Goal: Information Seeking & Learning: Check status

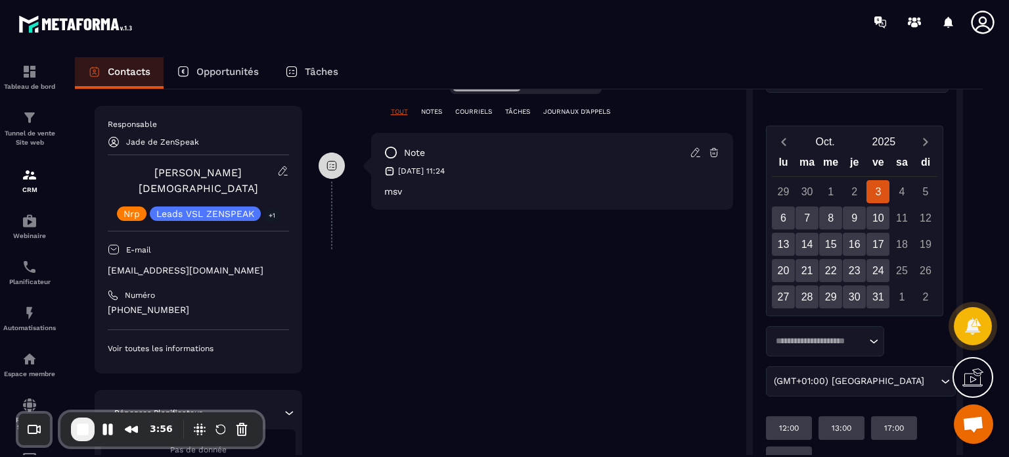
scroll to position [235, 0]
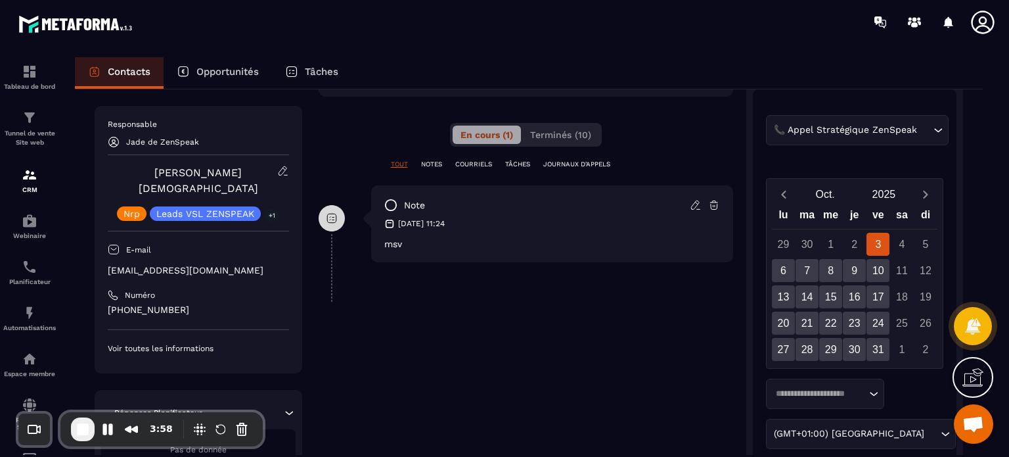
click at [437, 160] on p "NOTES" at bounding box center [431, 164] width 21 height 9
click at [466, 166] on p "COURRIELS" at bounding box center [473, 164] width 37 height 9
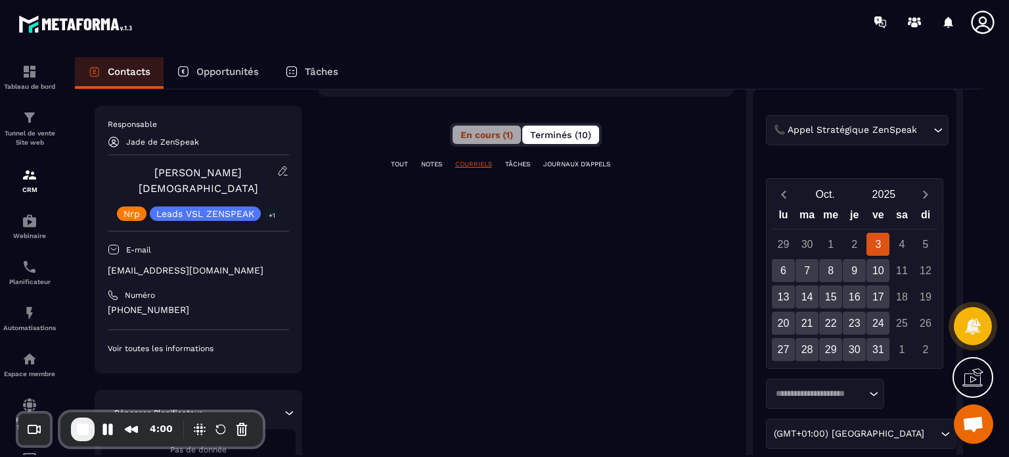
click at [584, 139] on span "Terminés (10)" at bounding box center [560, 134] width 61 height 11
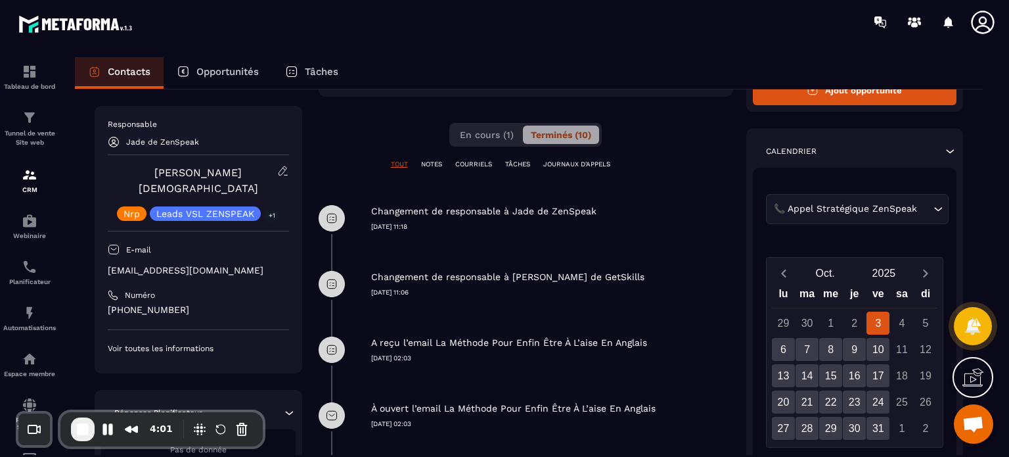
click at [684, 166] on div "TOUT NOTES COURRIELS TÂCHES JOURNAUX D'APPELS" at bounding box center [526, 164] width 414 height 9
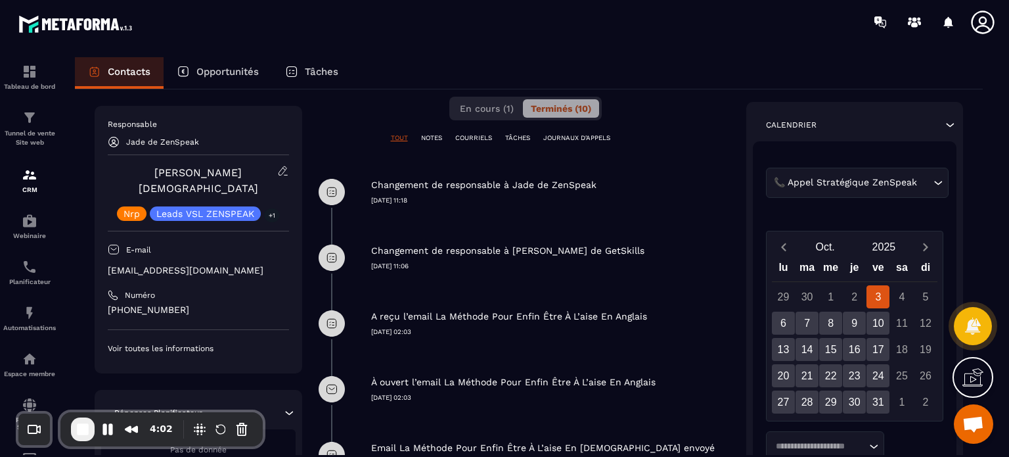
click at [684, 166] on div "Changement de responsable à Jade de ZenSpeak [DATE] 11:18" at bounding box center [552, 182] width 362 height 46
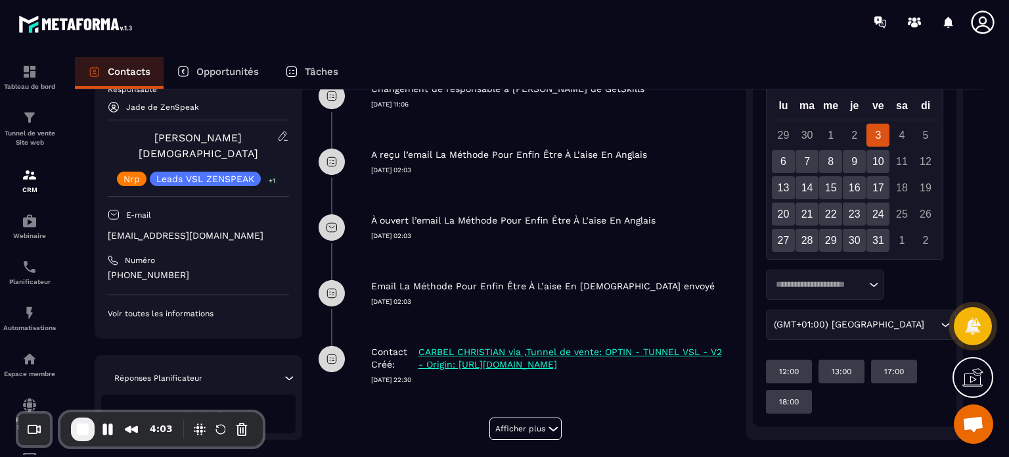
scroll to position [447, 0]
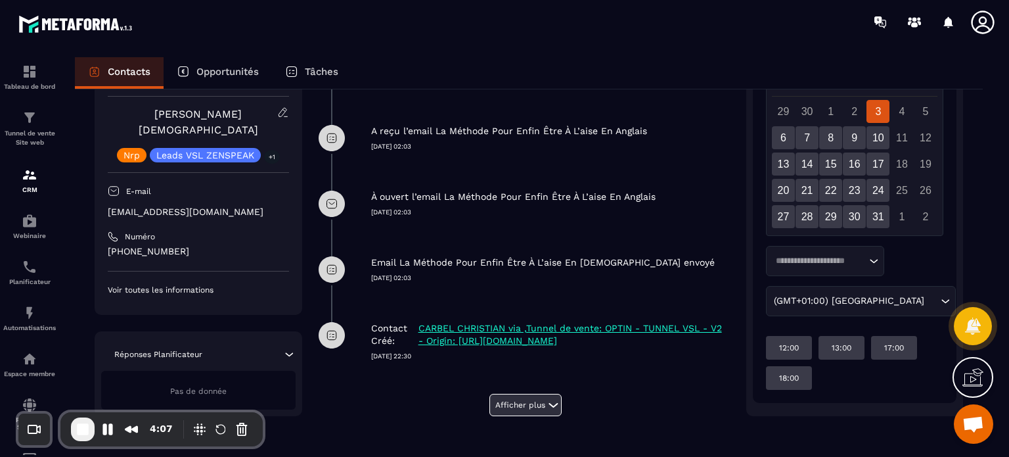
click at [509, 398] on button "Afficher plus" at bounding box center [525, 404] width 72 height 22
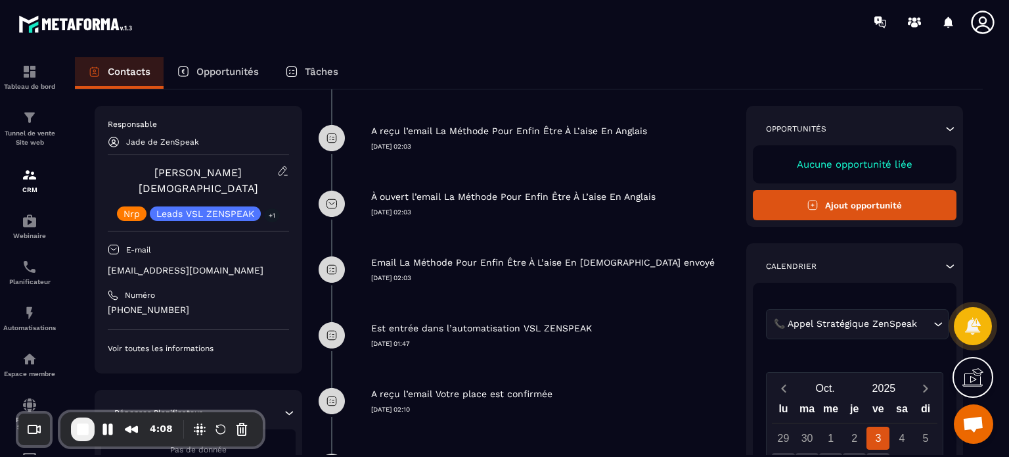
click at [601, 365] on div "Est entrée dans l’automatisation VSL ZENSPEAK [DATE] 01:47" at bounding box center [526, 335] width 414 height 66
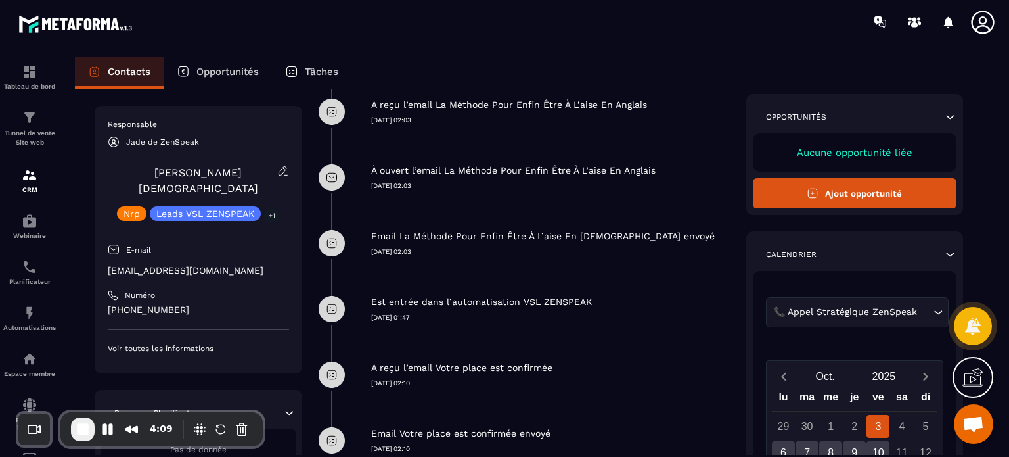
click at [601, 365] on div "A reçu l’email Votre place est confirmée [DATE] 02:10" at bounding box center [552, 365] width 362 height 46
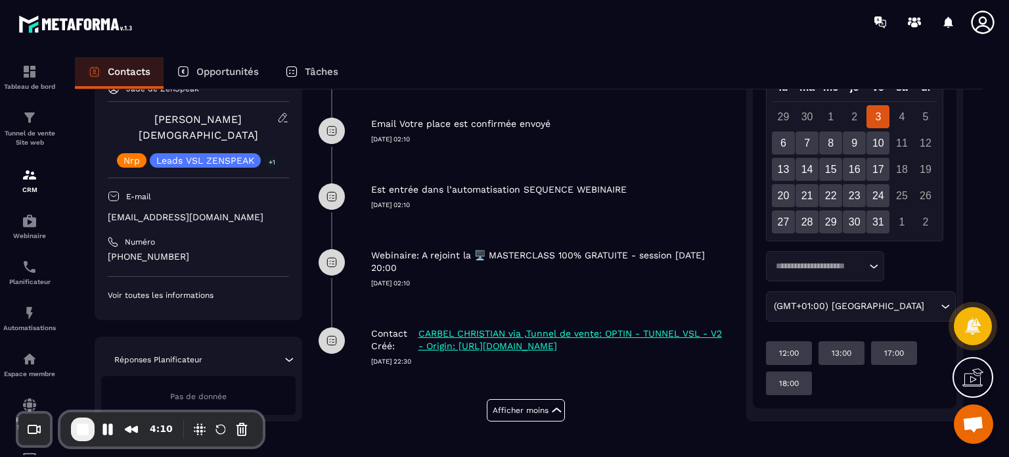
scroll to position [787, 0]
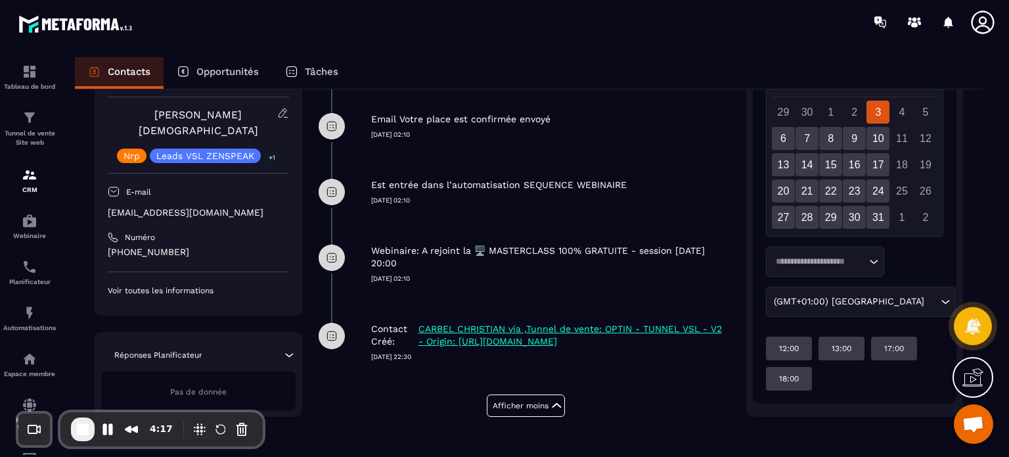
click at [470, 339] on p "CARBEL CHRISTIAN via ,Tunnel de vente: OPTIN - TUNNEL VSL - V2 - Origin: [URL][…" at bounding box center [573, 335] width 311 height 25
drag, startPoint x: 374, startPoint y: 358, endPoint x: 414, endPoint y: 359, distance: 40.7
click at [414, 359] on p "[DATE] 22:30" at bounding box center [552, 356] width 362 height 9
drag, startPoint x: 367, startPoint y: 275, endPoint x: 439, endPoint y: 279, distance: 72.4
click at [439, 279] on div "Webinaire: A rejoint la 🖥️ MASTERCLASS 100% GRATUITE - session [DATE] 20:00 [DA…" at bounding box center [526, 264] width 414 height 78
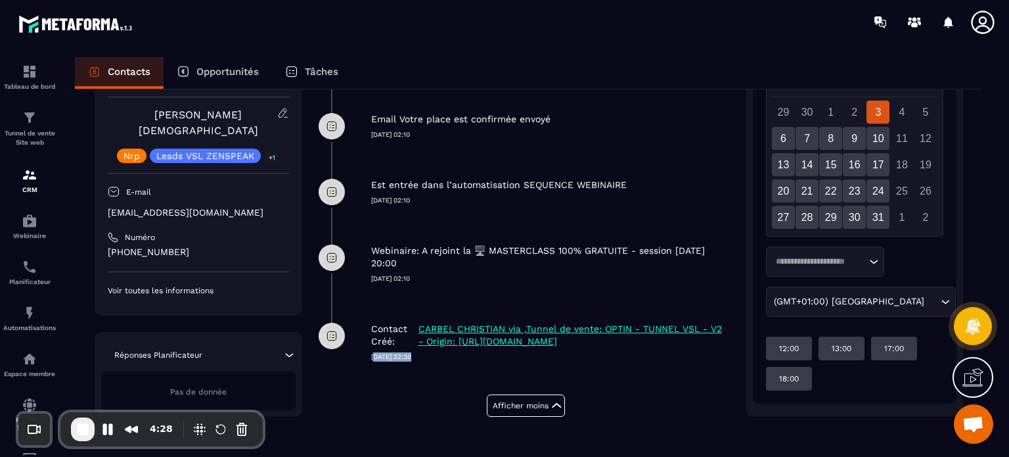
click at [430, 284] on div "Webinaire: A rejoint la 🖥️ MASTERCLASS 100% GRATUITE - session [DATE] 20:00 [DA…" at bounding box center [526, 264] width 414 height 78
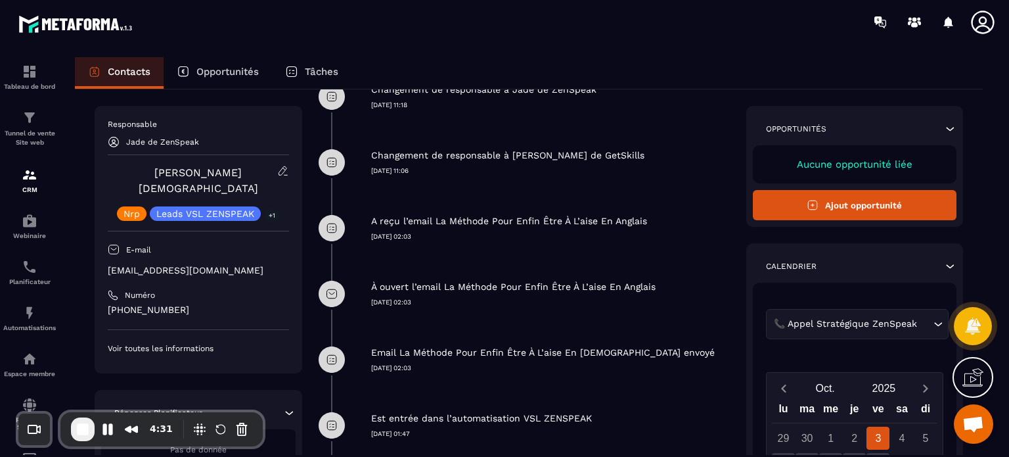
scroll to position [314, 0]
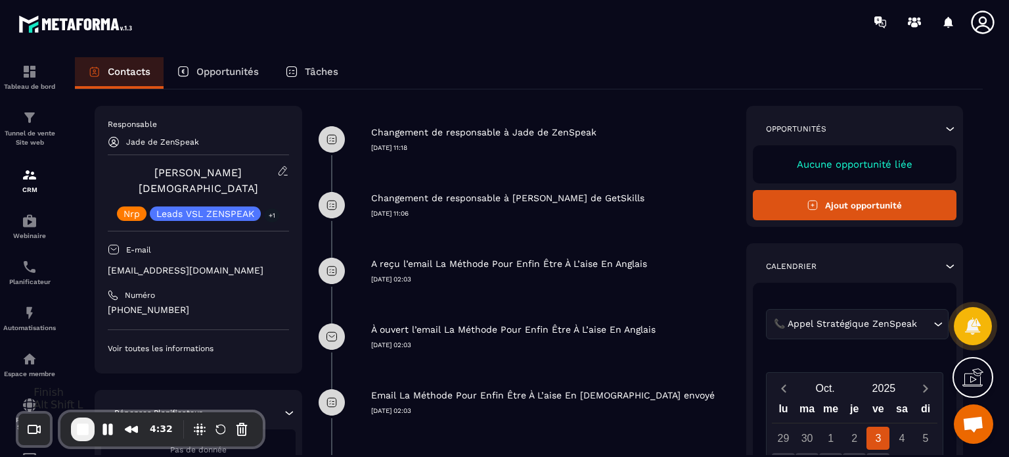
click at [76, 431] on span "End Recording" at bounding box center [83, 429] width 16 height 16
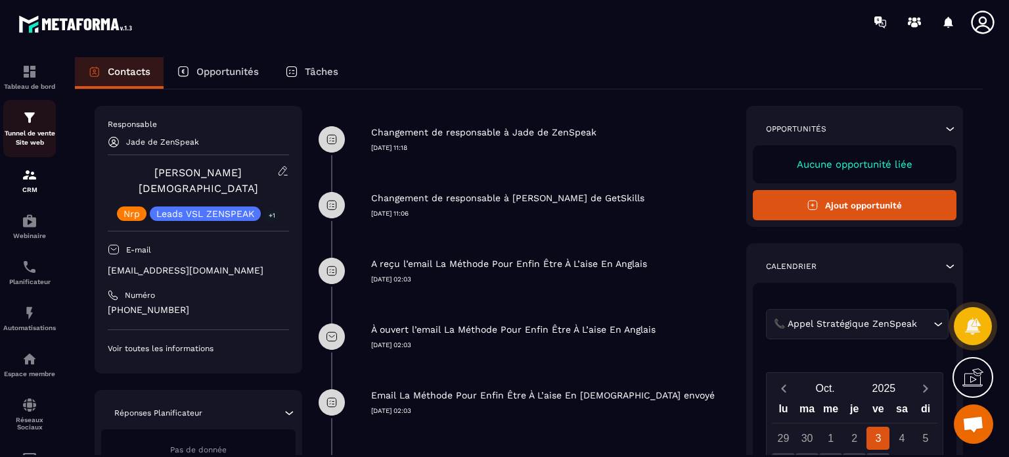
click at [9, 112] on div "Tunnel de vente Site web" at bounding box center [29, 128] width 53 height 37
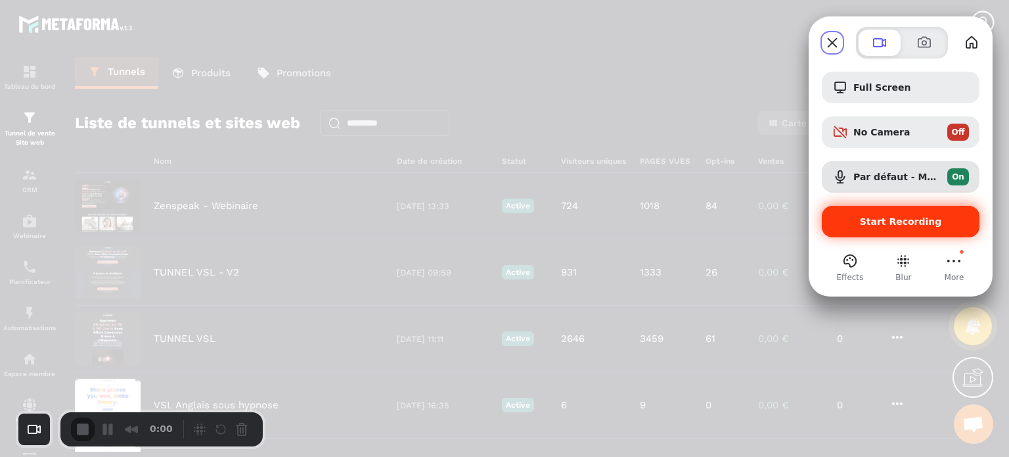
click at [905, 206] on div "Start Recording" at bounding box center [901, 222] width 158 height 32
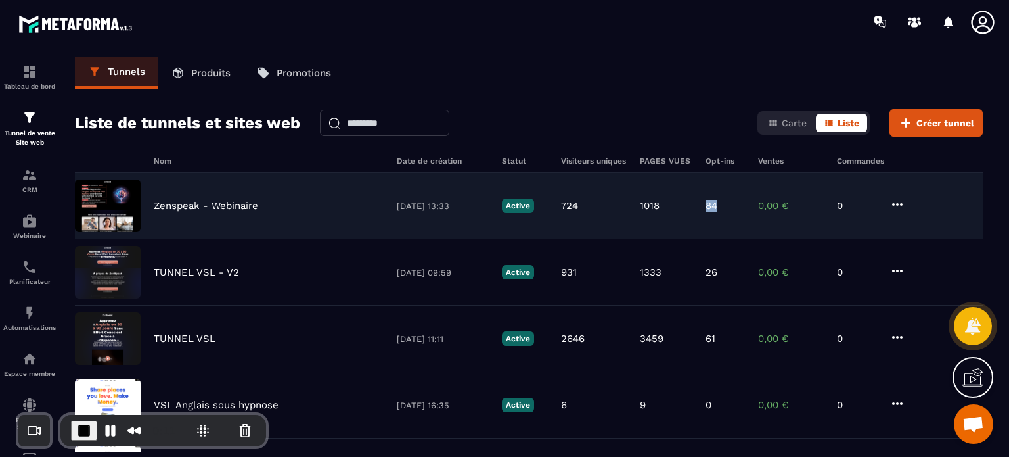
drag, startPoint x: 727, startPoint y: 205, endPoint x: 703, endPoint y: 210, distance: 24.7
click at [703, 210] on div "Zenspeak - Webinaire [DATE] 13:33 Active 724 1018 84 0,00 € 0" at bounding box center [529, 206] width 908 height 66
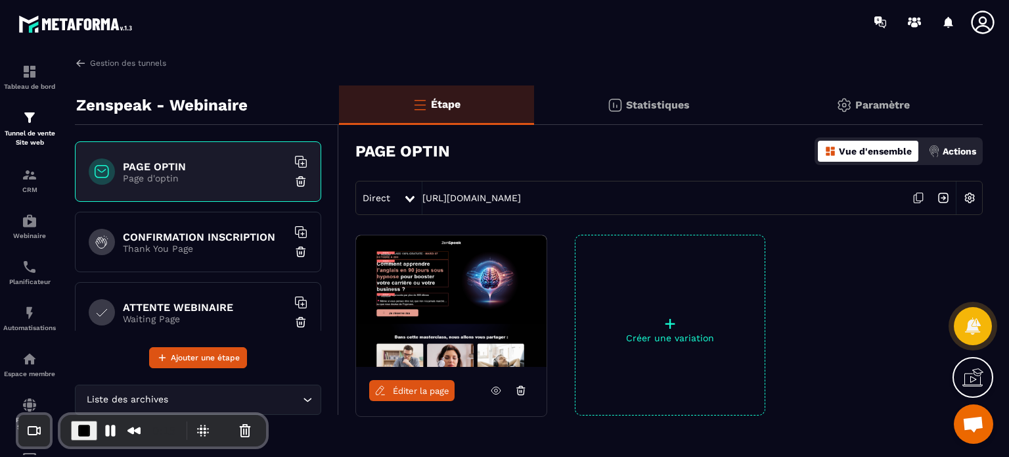
click at [648, 116] on div "Statistiques" at bounding box center [648, 104] width 229 height 39
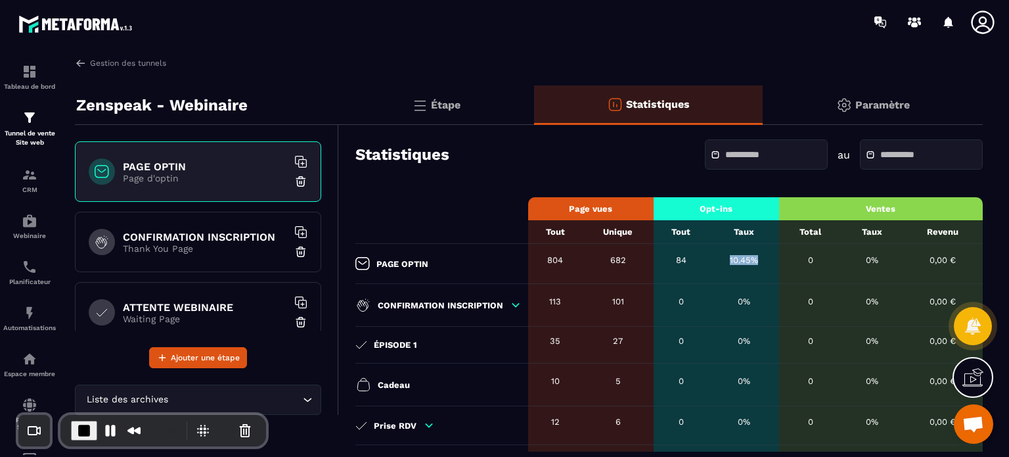
drag, startPoint x: 723, startPoint y: 261, endPoint x: 769, endPoint y: 260, distance: 46.0
click at [769, 260] on div "10.45%" at bounding box center [743, 260] width 57 height 10
click at [742, 259] on div "10.45%" at bounding box center [743, 260] width 57 height 10
click at [597, 256] on div "682" at bounding box center [618, 260] width 58 height 10
drag, startPoint x: 728, startPoint y: 259, endPoint x: 756, endPoint y: 261, distance: 27.7
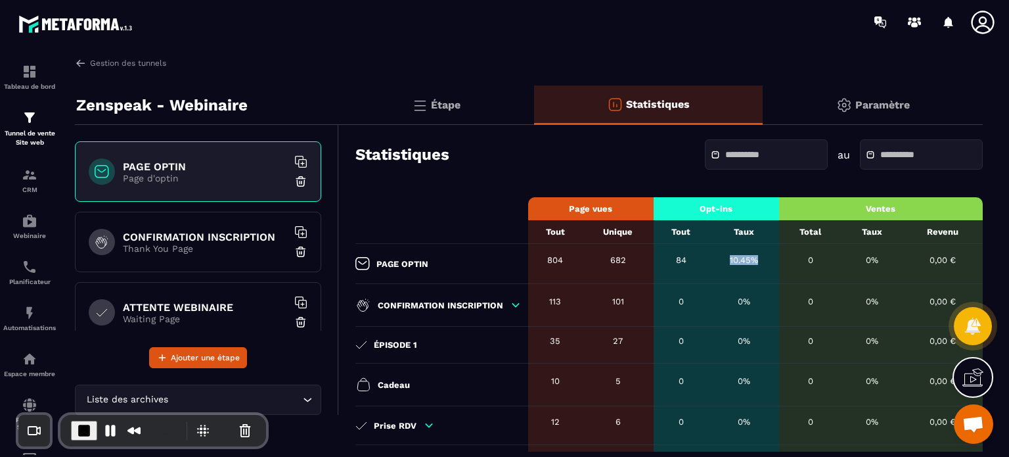
click at [756, 261] on div "10.45%" at bounding box center [743, 260] width 57 height 10
click at [444, 102] on p "Étape" at bounding box center [446, 105] width 30 height 12
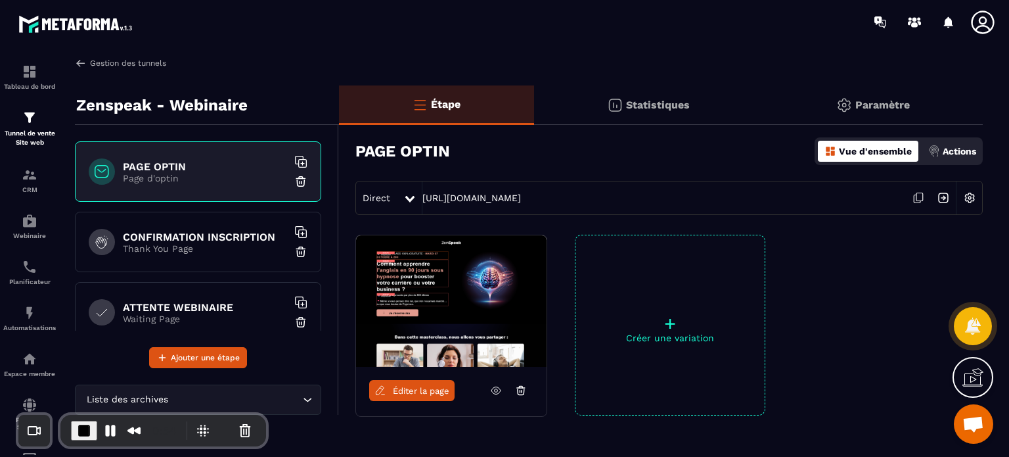
click at [131, 60] on link "Gestion des tunnels" at bounding box center [120, 63] width 91 height 12
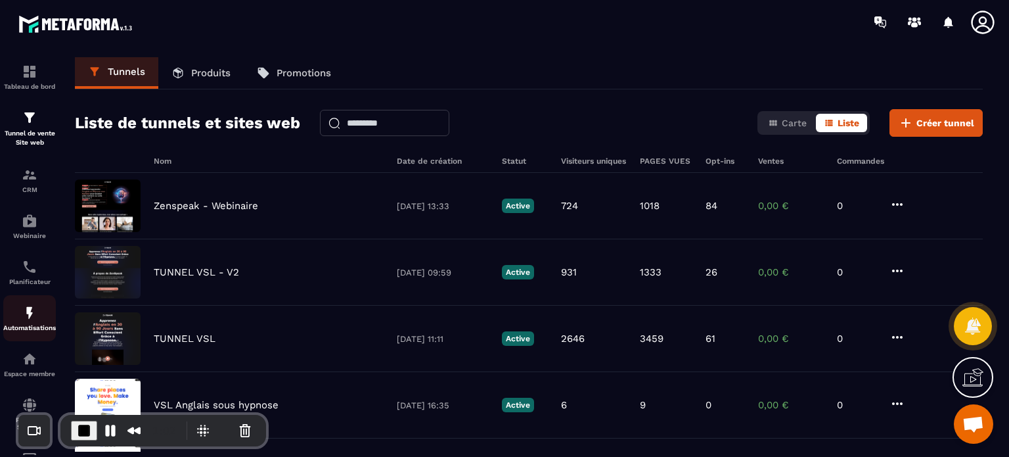
click at [32, 321] on img at bounding box center [30, 313] width 16 height 16
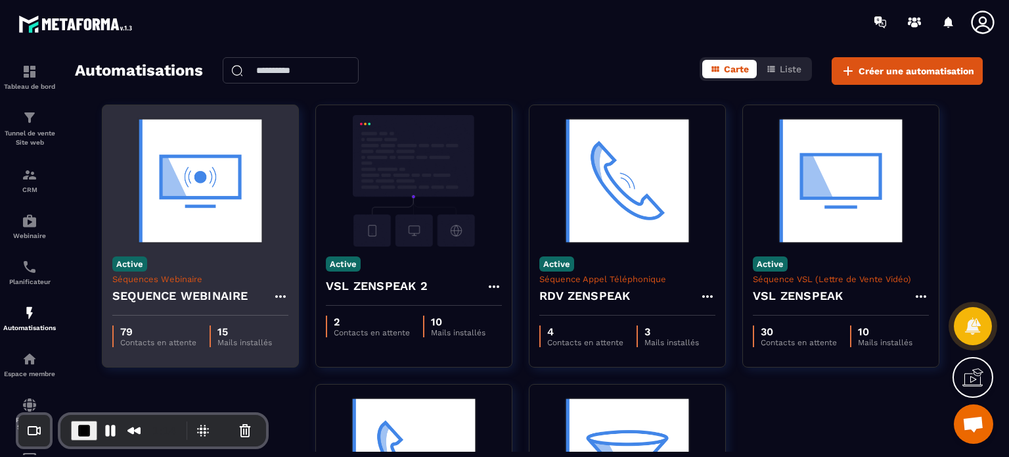
click at [129, 336] on p "79" at bounding box center [158, 331] width 76 height 12
click at [203, 217] on img at bounding box center [200, 180] width 176 height 131
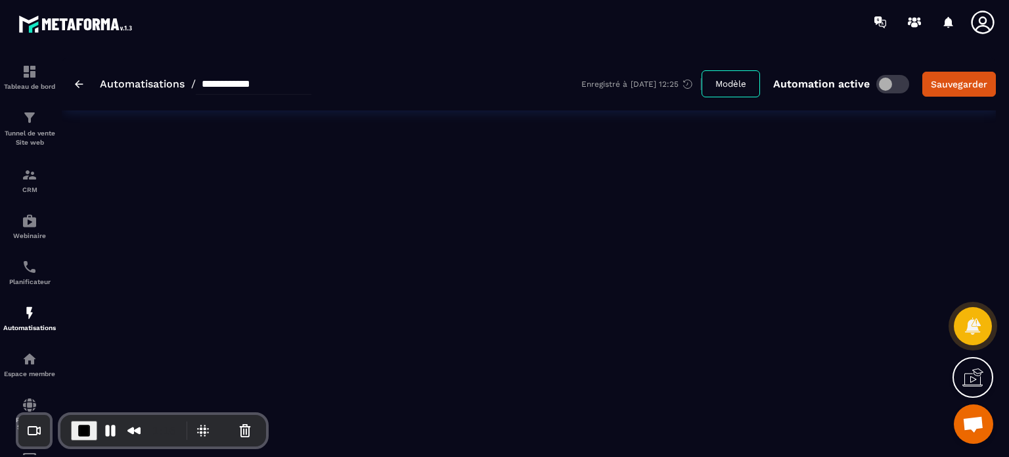
type input "**********"
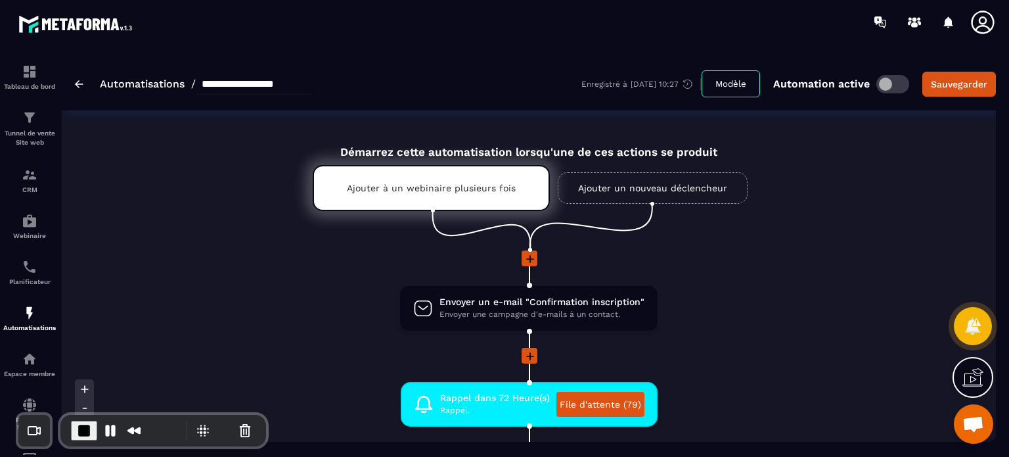
click at [769, 288] on li "Envoyer un e-mail "Confirmation inscription" Envoyer une campagne d'e-mails à u…" at bounding box center [529, 315] width 560 height 63
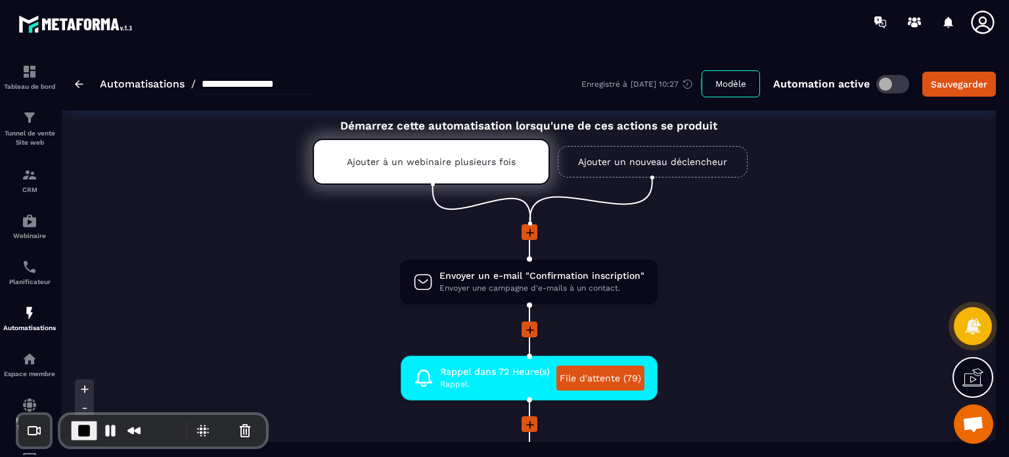
click at [765, 273] on li "Envoyer un e-mail "Confirmation inscription" Envoyer une campagne d'e-mails à u…" at bounding box center [529, 289] width 560 height 63
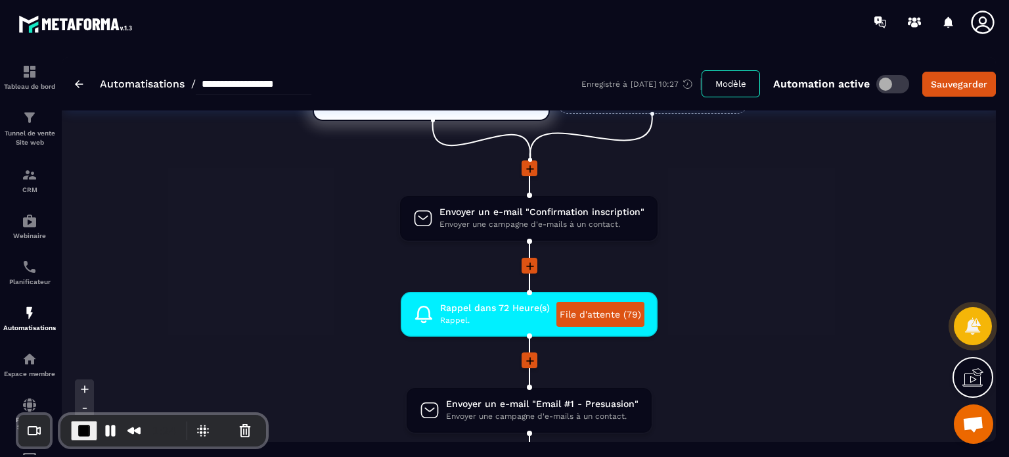
scroll to position [105, 0]
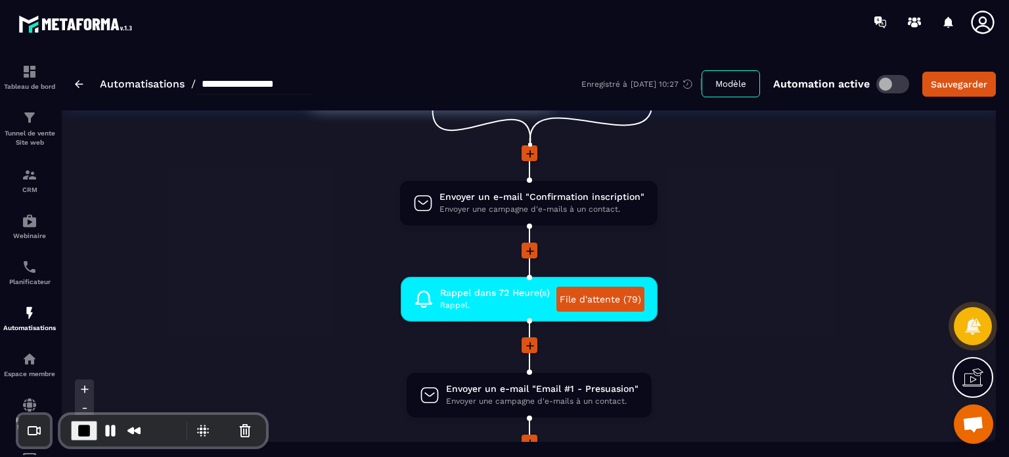
click at [705, 334] on li "Rappel dans 72 Heure(s) Rappel. File d'attente (79) drag-arrow" at bounding box center [529, 307] width 560 height 60
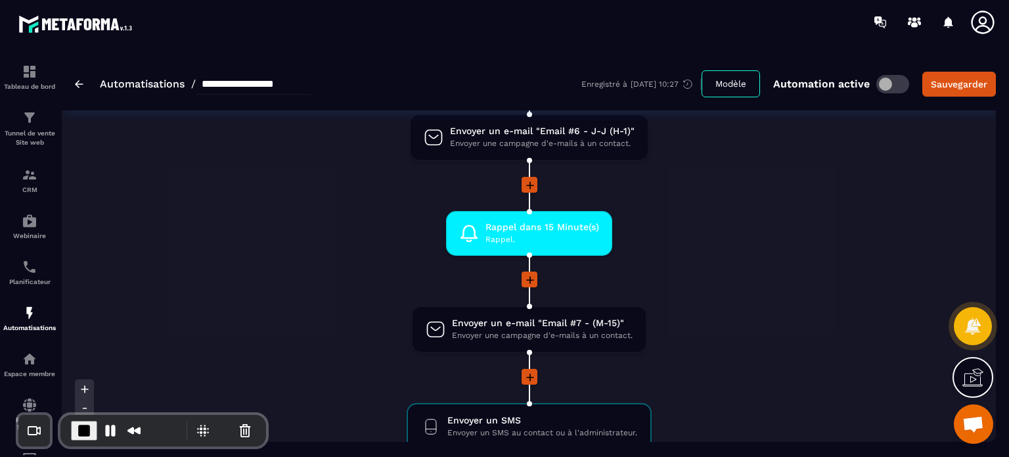
scroll to position [1156, 0]
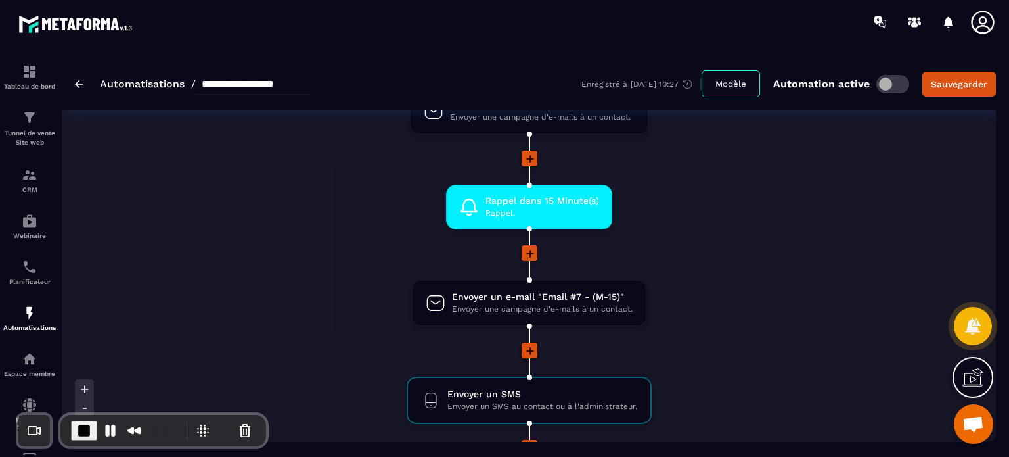
click at [737, 332] on li "Envoyer un e-mail "Email #7 - (M-15)" Envoyer une campagne d'e-mails à un conta…" at bounding box center [529, 310] width 560 height 63
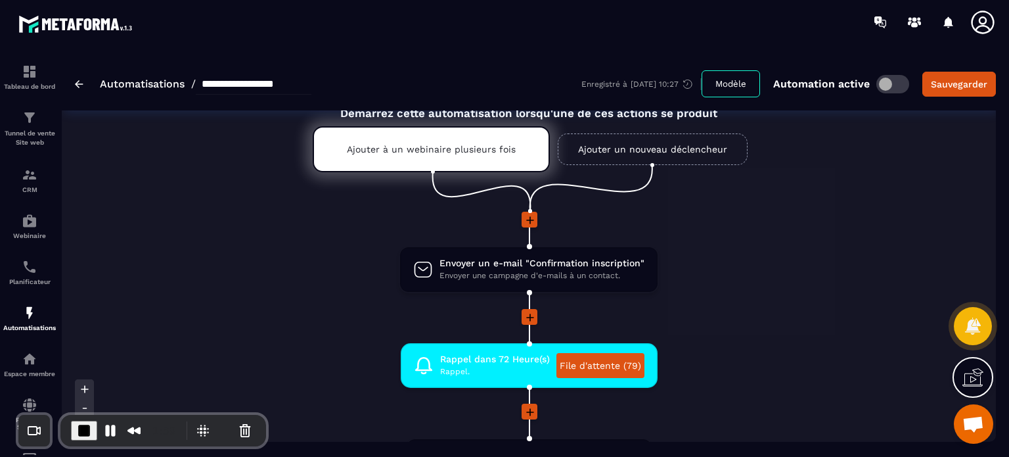
scroll to position [0, 0]
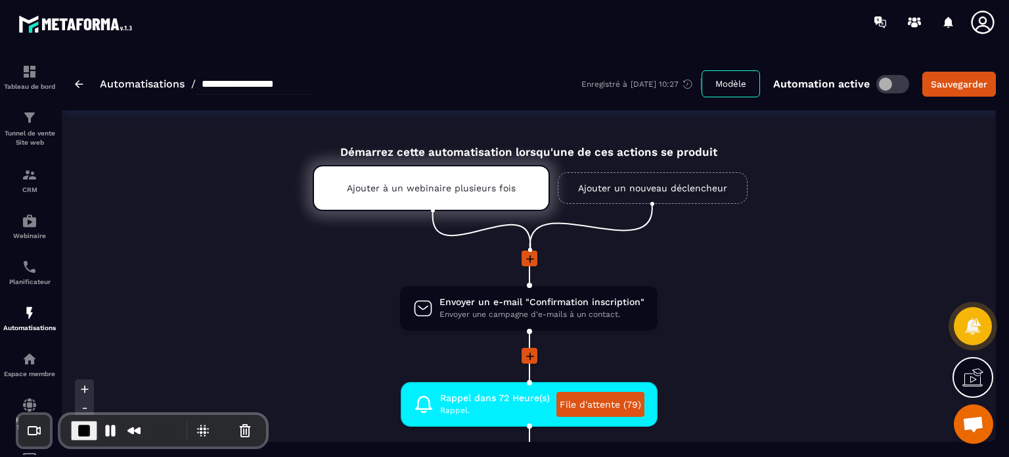
click at [987, 22] on icon at bounding box center [983, 22] width 26 height 26
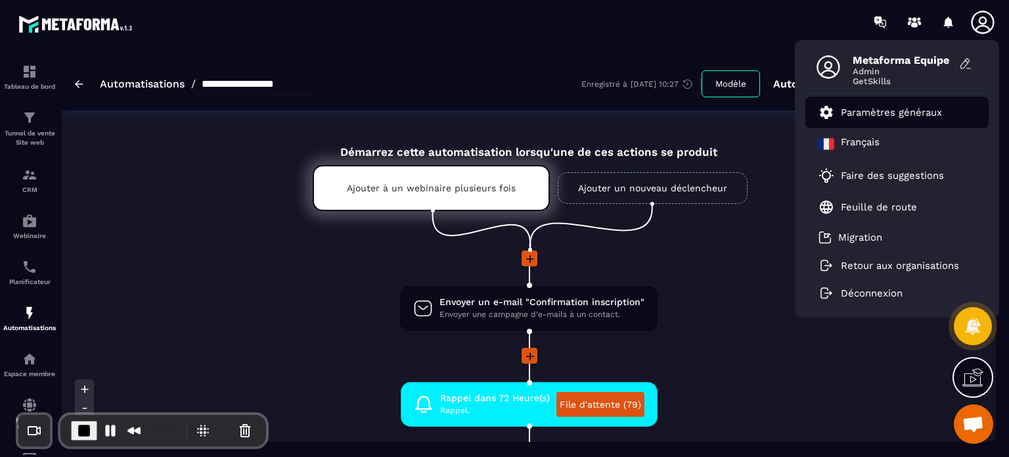
click at [860, 114] on p "Paramètres généraux" at bounding box center [891, 112] width 101 height 12
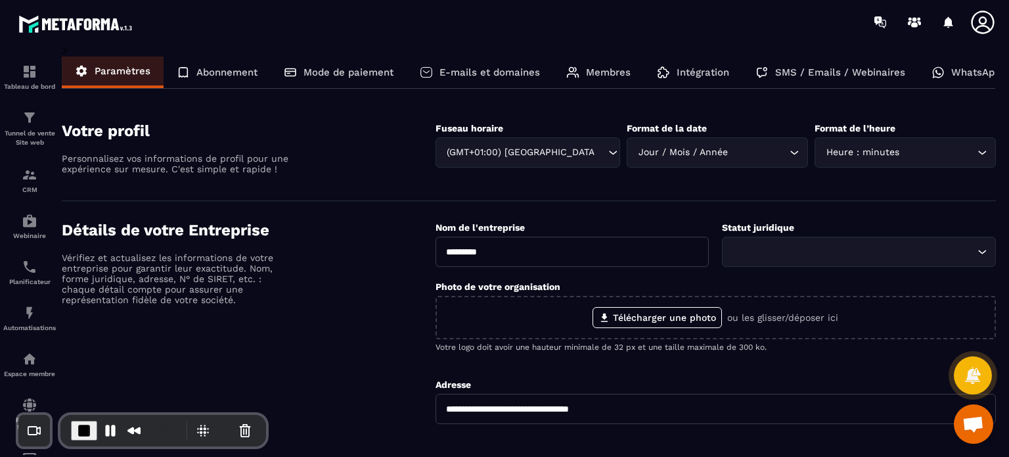
click at [973, 73] on p "WhatsApp" at bounding box center [975, 72] width 49 height 12
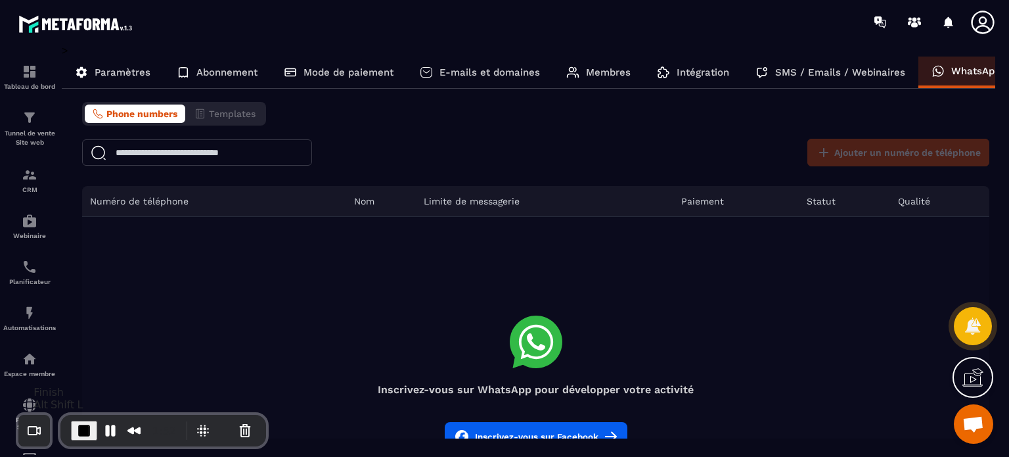
click at [85, 431] on span "End Recording" at bounding box center [84, 430] width 16 height 16
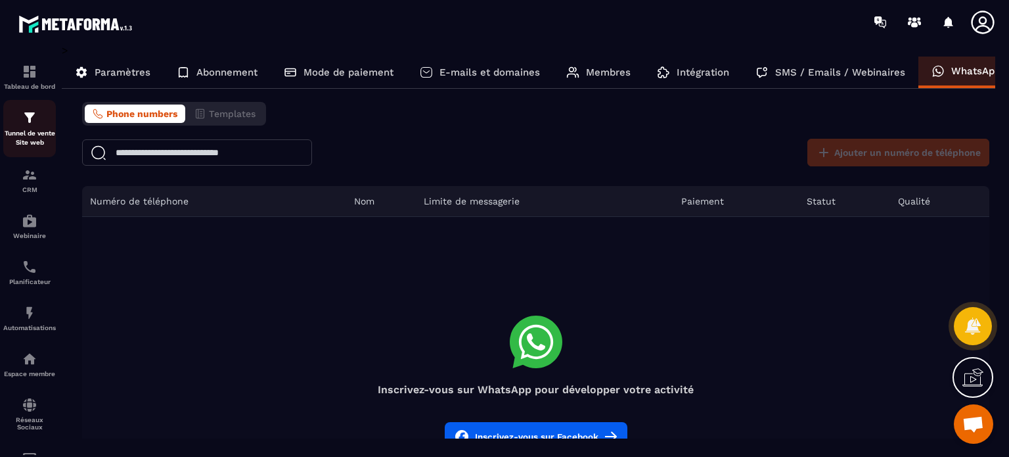
click at [32, 104] on link "Tunnel de vente Site web" at bounding box center [29, 128] width 53 height 57
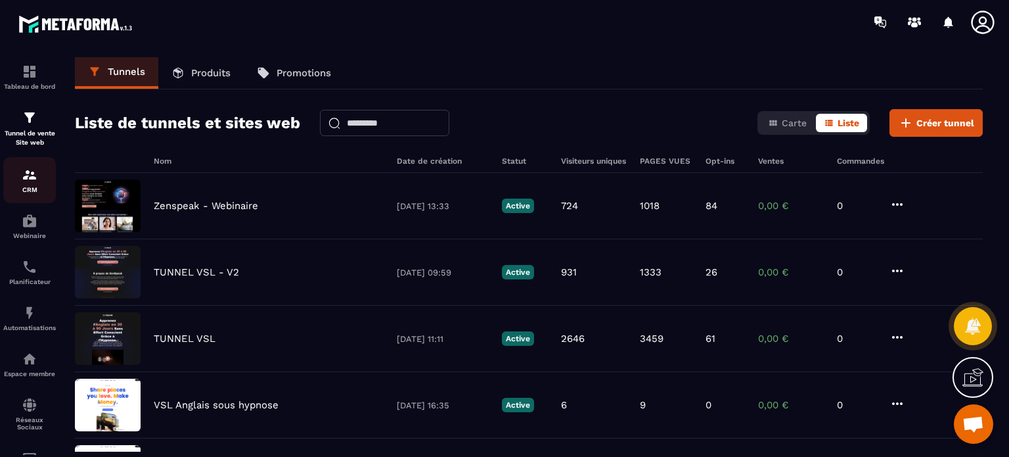
click at [37, 176] on div "CRM" at bounding box center [29, 180] width 53 height 26
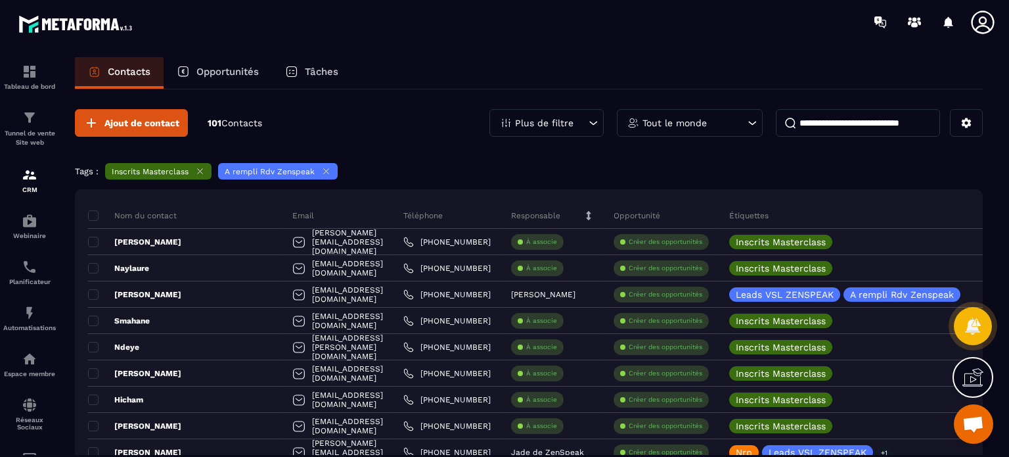
click at [324, 171] on icon at bounding box center [326, 171] width 5 height 5
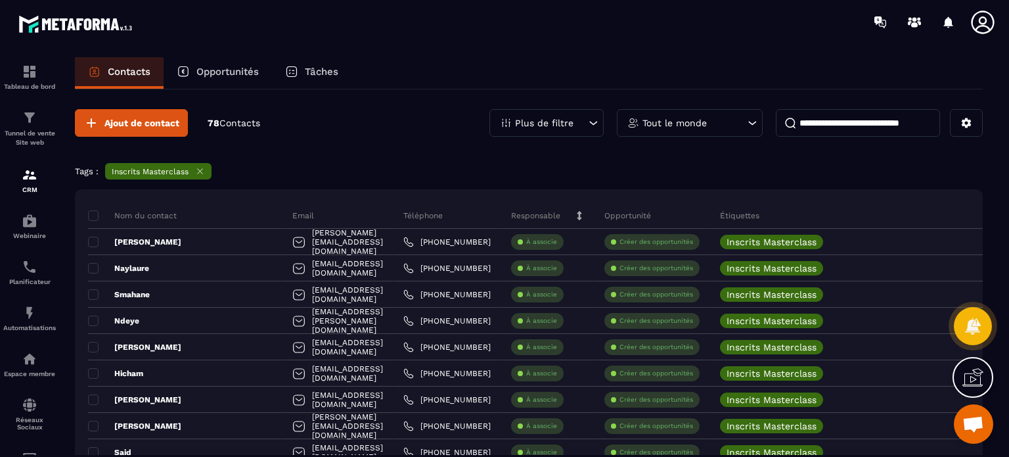
click at [828, 165] on div "Tags : Inscrits Masterclass" at bounding box center [529, 173] width 908 height 20
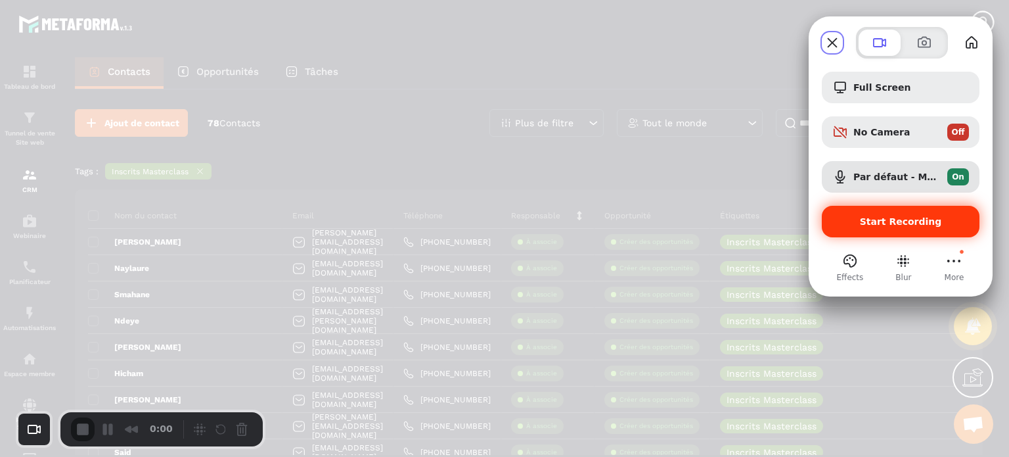
click at [896, 225] on span "Start Recording" at bounding box center [901, 221] width 82 height 11
click at [866, 231] on div "Start Recording" at bounding box center [901, 222] width 158 height 32
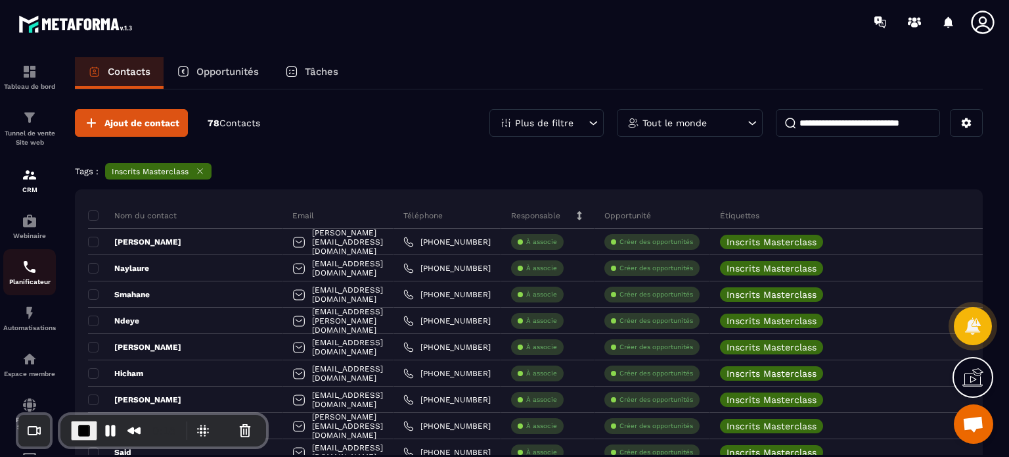
click at [23, 285] on p "Planificateur" at bounding box center [29, 281] width 53 height 7
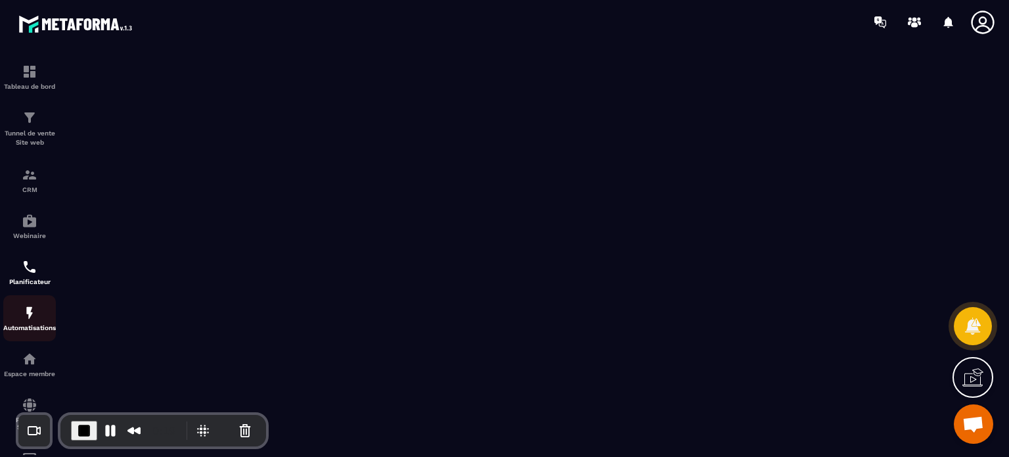
click at [26, 328] on p "Automatisations" at bounding box center [29, 327] width 53 height 7
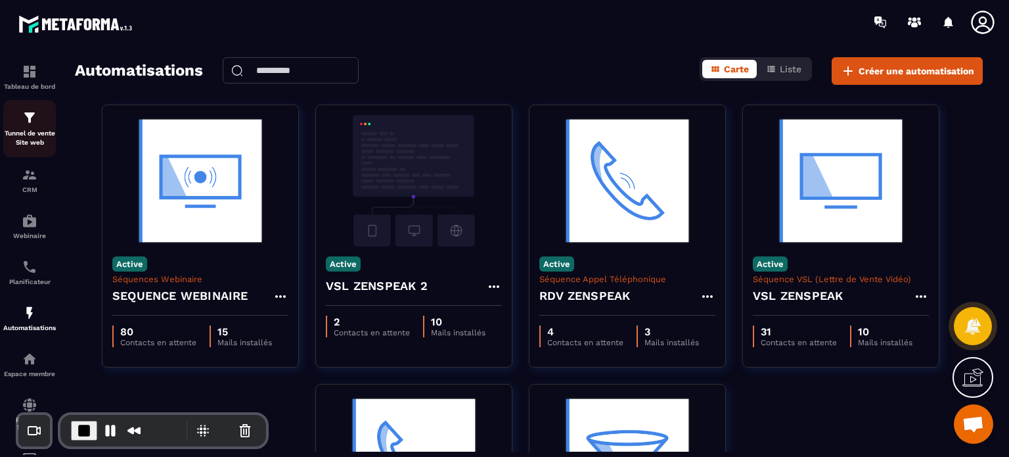
click at [21, 128] on div "Tunnel de vente Site web" at bounding box center [29, 128] width 53 height 37
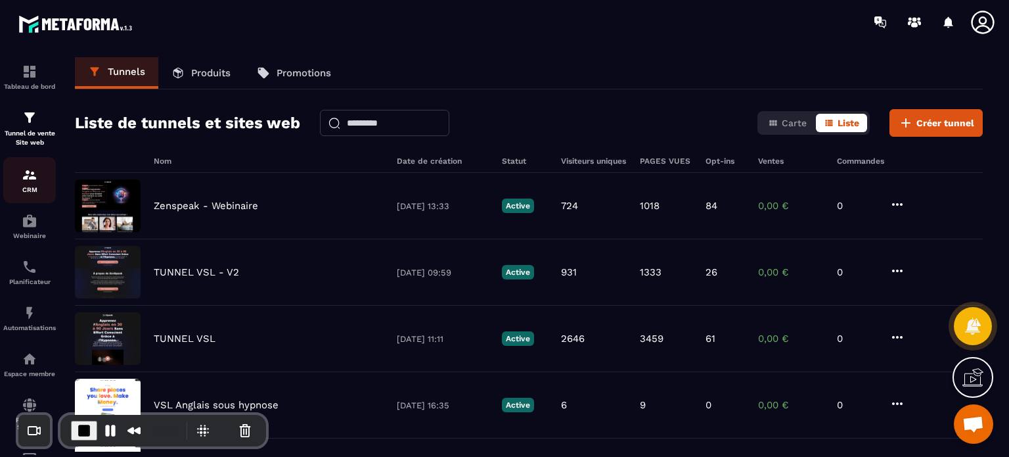
click at [34, 181] on img at bounding box center [30, 175] width 16 height 16
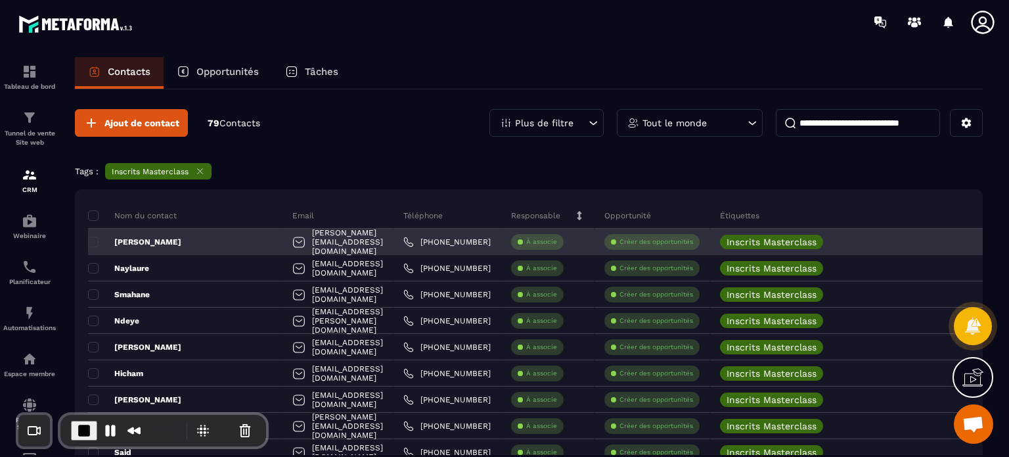
click at [136, 240] on p "[PERSON_NAME]" at bounding box center [134, 241] width 93 height 11
